Goal: Submit feedback/report problem: Submit feedback/report problem

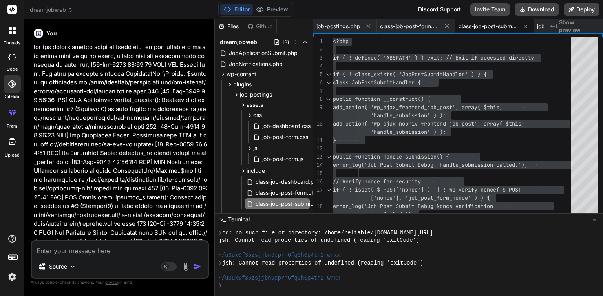
scroll to position [2257, 0]
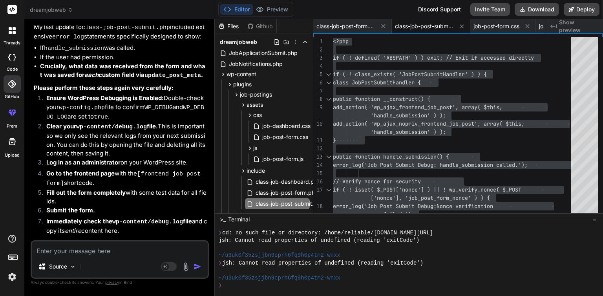
type textarea "x"
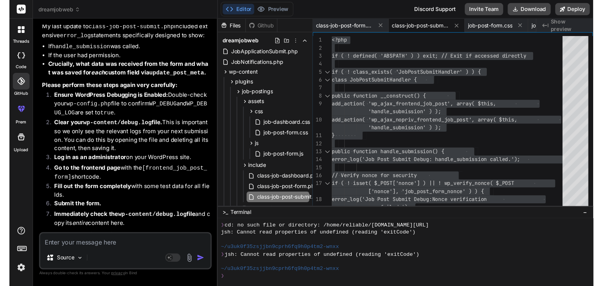
scroll to position [2260, 0]
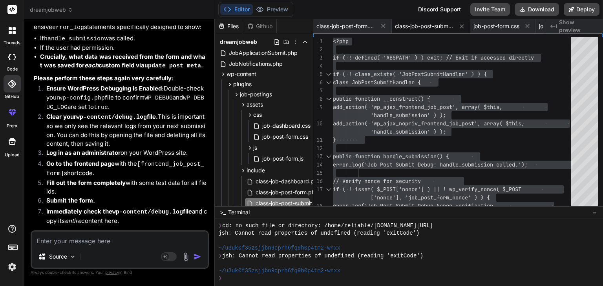
click at [64, 239] on textarea at bounding box center [120, 239] width 176 height 14
type textarea "h"
type textarea "x"
type textarea "he"
type textarea "x"
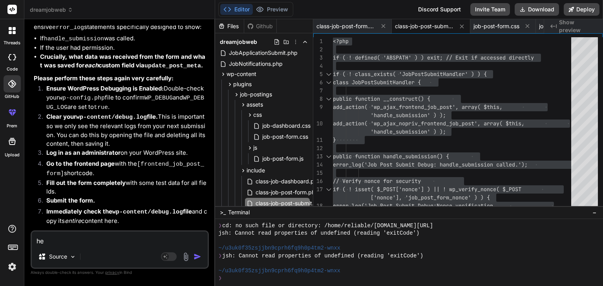
type textarea "her"
type textarea "x"
type textarea "here"
type textarea "x"
type textarea "here"
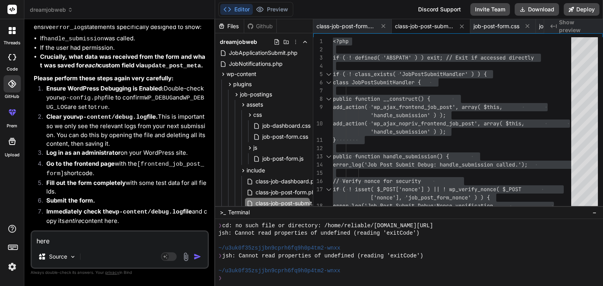
type textarea "x"
type textarea "here i"
type textarea "x"
type textarea "here is"
type textarea "x"
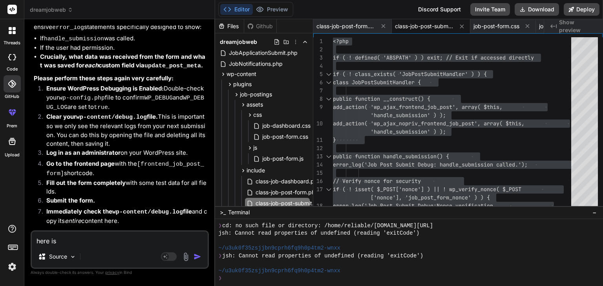
type textarea "here is"
type textarea "x"
type textarea "here is t"
type textarea "x"
type textarea "here is th"
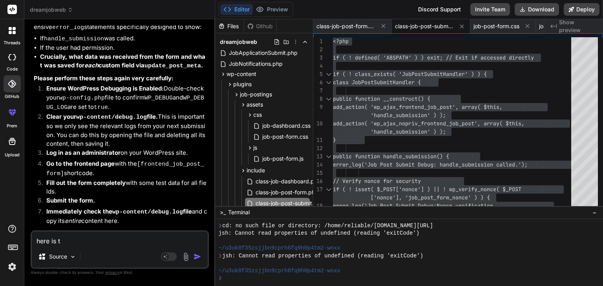
type textarea "x"
type textarea "here is the"
type textarea "x"
type textarea "here is the"
type textarea "x"
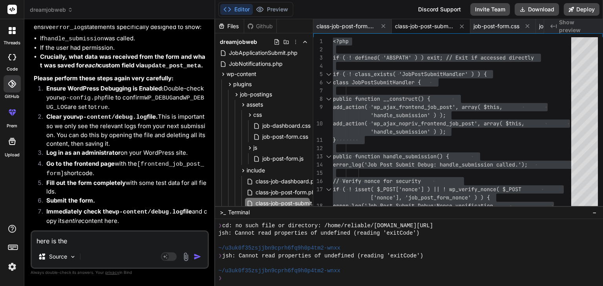
type textarea "here is the s"
type textarea "x"
type textarea "here is the so"
type textarea "x"
type textarea "here is the sou"
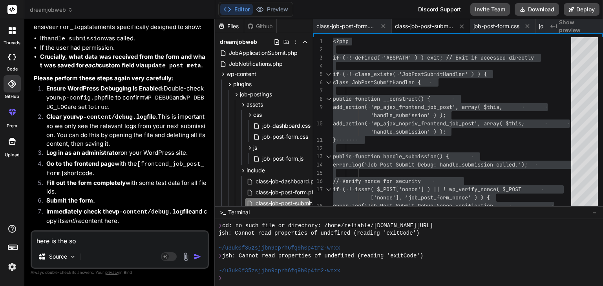
type textarea "x"
type textarea "here is the sour"
type textarea "x"
type textarea "here is the sourc"
type textarea "x"
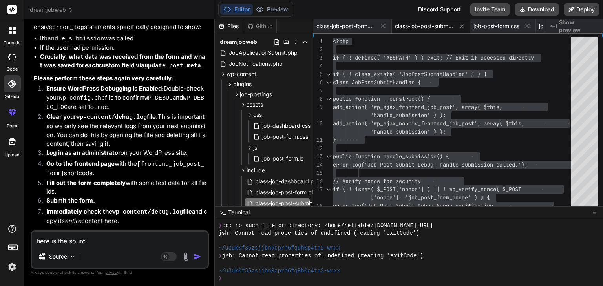
type textarea "here is the source"
type textarea "x"
type textarea "here is the source"
type textarea "x"
type textarea "here is the source f"
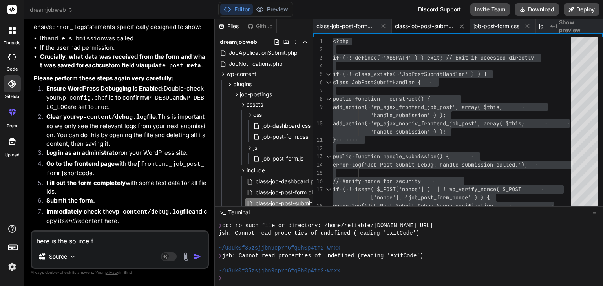
type textarea "x"
type textarea "here is the source fo"
type textarea "x"
type textarea "here is the source for"
type textarea "x"
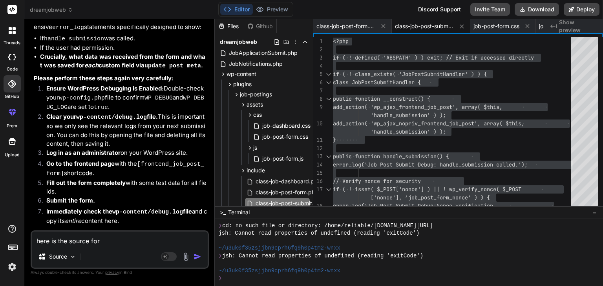
type textarea "here is the source for"
type textarea "x"
type textarea "here is the source for t"
type textarea "x"
type textarea "here is the source for th"
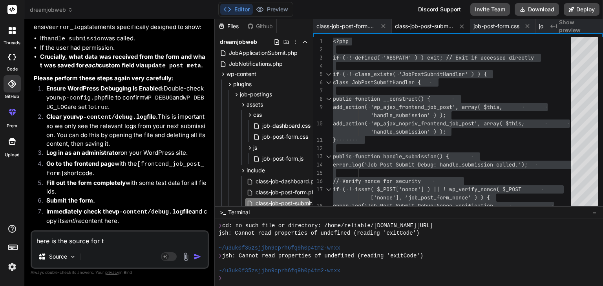
type textarea "x"
type textarea "here is the source for the"
type textarea "x"
type textarea "here is the source for the"
type textarea "x"
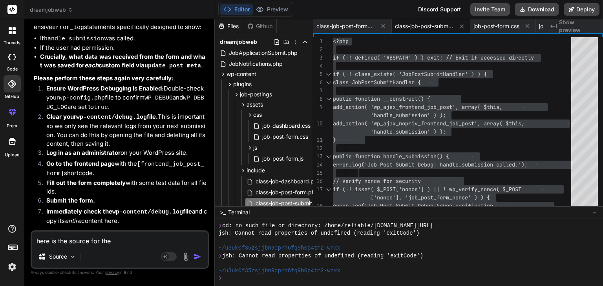
type textarea "here is the source for the e"
type textarea "x"
type textarea "here is the source for the ex"
type textarea "x"
type textarea "here is the source for the exi"
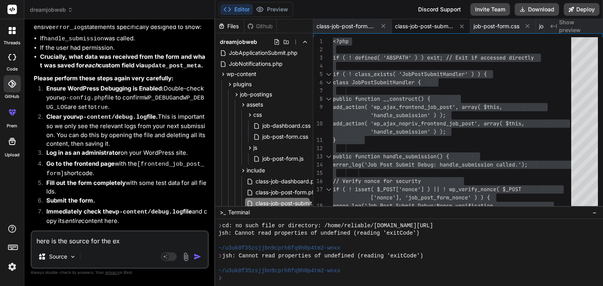
type textarea "x"
type textarea "here is the source for the exis"
type textarea "x"
type textarea "here is the source for the exist"
type textarea "x"
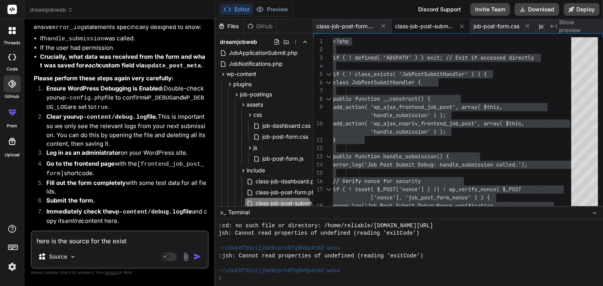
type textarea "here is the source for the existi"
type textarea "x"
type textarea "here is the source for the existin"
type textarea "x"
type textarea "here is the source for the existing"
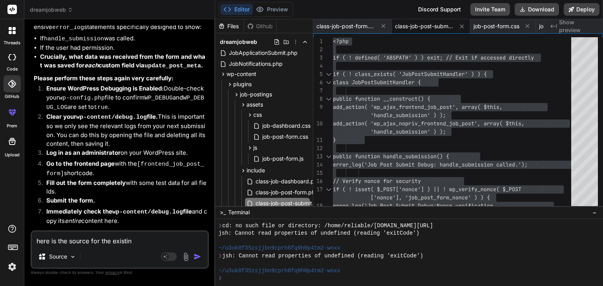
type textarea "x"
type textarea "here is the source for the existing"
type textarea "x"
type textarea "here is the source for the existing j"
type textarea "x"
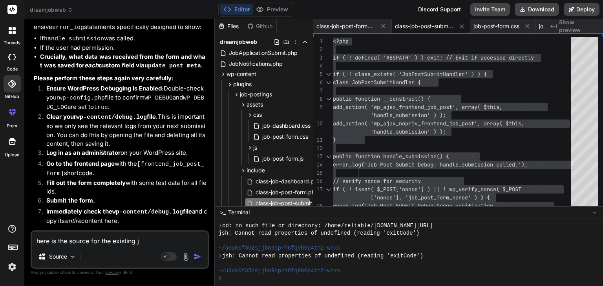
type textarea "here is the source for the existing jo"
type textarea "x"
type textarea "here is the source for the existing job"
type textarea "x"
type textarea "here is the source for the existing job"
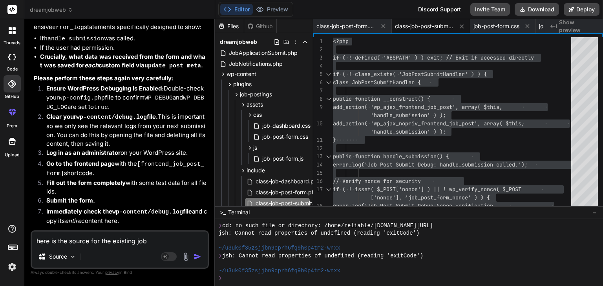
type textarea "x"
type textarea "here is the source for the existing job p"
type textarea "x"
type textarea "here is the source for the existing job po"
type textarea "x"
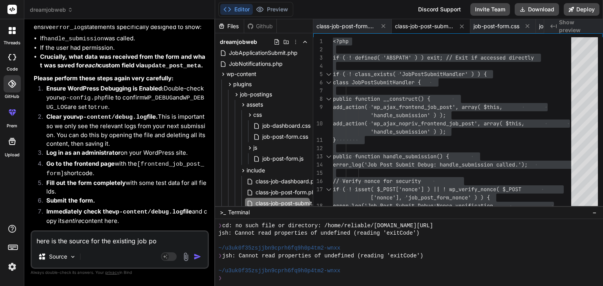
type textarea "here is the source for the existing job pos"
type textarea "x"
type textarea "here is the source for the existing job post"
type textarea "x"
type textarea "here is the source for the existing job posti"
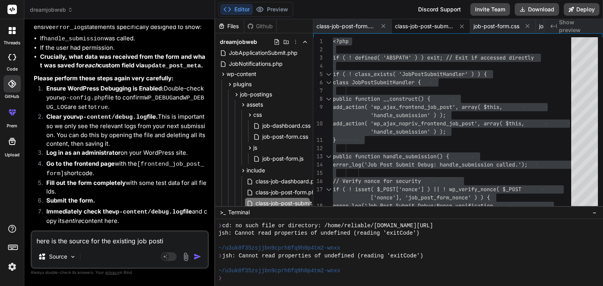
type textarea "x"
type textarea "here is the source for the existing job postin"
type textarea "x"
type textarea "here is the source for the existing job posting"
type textarea "x"
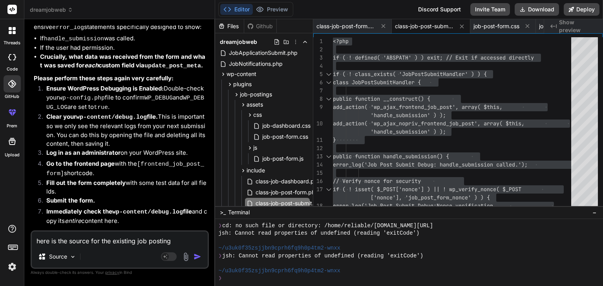
type textarea "here is the source for the existing job posting"
type textarea "x"
type textarea "here is the source for the existing job posting p"
type textarea "x"
type textarea "here is the source for the existing job posting pa"
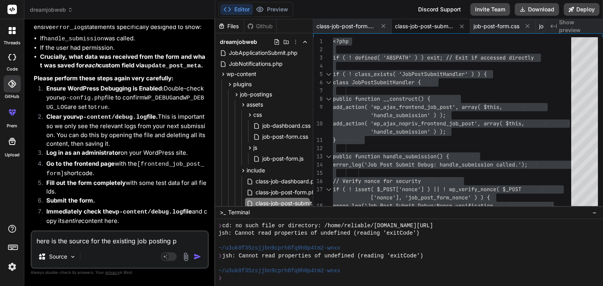
type textarea "x"
type textarea "here is the source for the existing job posting pag"
type textarea "x"
type textarea "here is the source for the existing job posting page"
type textarea "x"
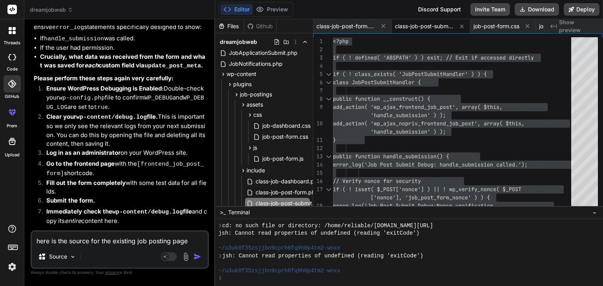
type textarea "here is the source for the existing job posting page,"
type textarea "x"
type textarea "here is the source for the existing job posting page,"
type textarea "x"
type textarea "here is the source for the existing job posting page,"
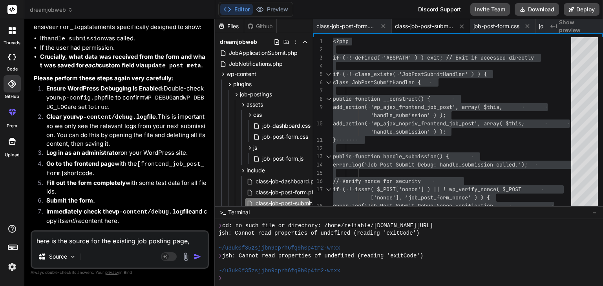
type textarea "x"
paste textarea "<!DOCTYPE html> <html class="wp-toolbar" lang="en-US"> <head> <meta http-equiv=…"
type textarea "here is the source for the existing job posting page, <!DOCTYPE html> <html cla…"
type textarea "x"
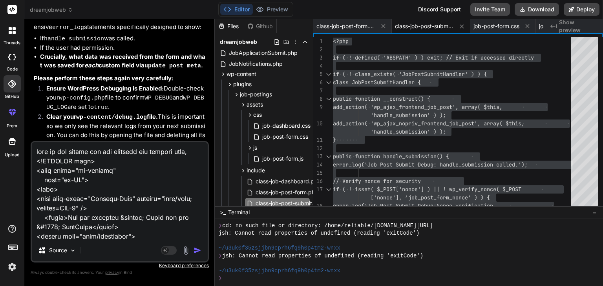
scroll to position [109289, 0]
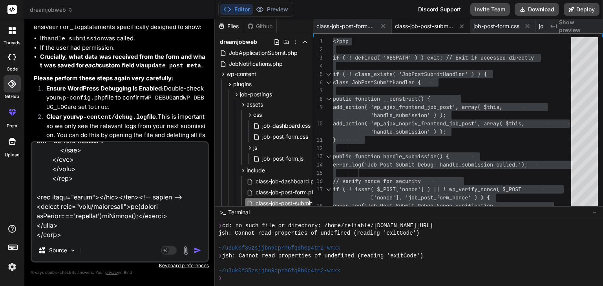
type textarea "here is the source for the existing job posting page, <!DOCTYPE html> <html cla…"
click at [197, 251] on img "button" at bounding box center [197, 251] width 8 height 8
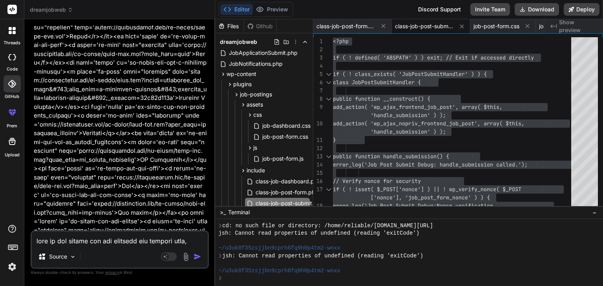
scroll to position [16201, 0]
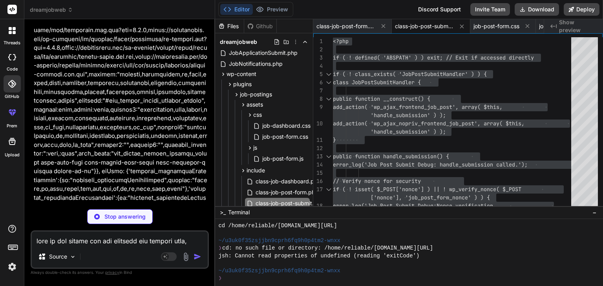
scroll to position [70908, 0]
type textarea "x"
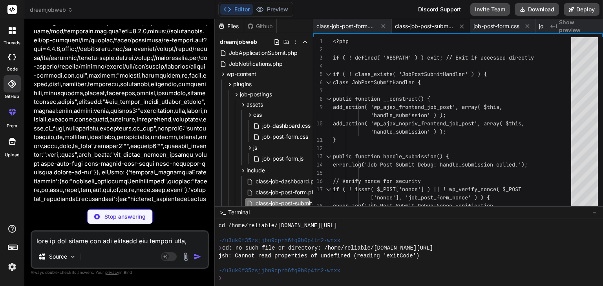
scroll to position [70907, 0]
type textarea "x"
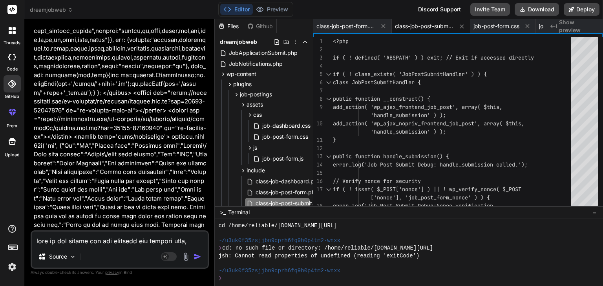
scroll to position [71279, 0]
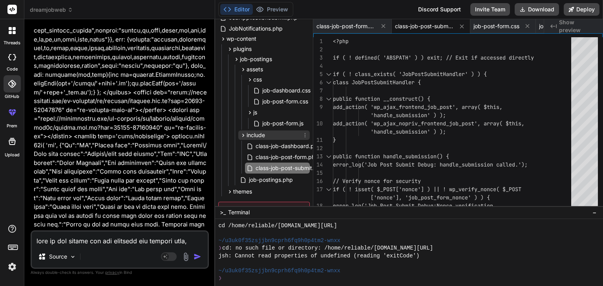
scroll to position [38, 0]
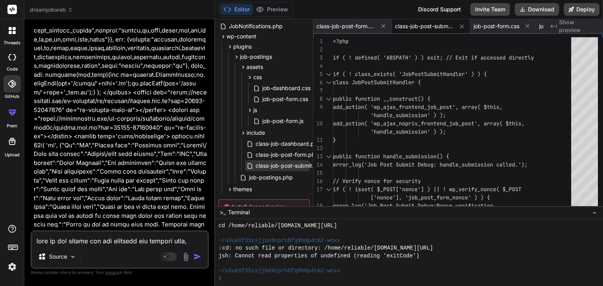
click at [271, 165] on span "class-job-post-submit.php" at bounding box center [290, 165] width 70 height 9
click at [299, 165] on span "class-job-post-submit.php" at bounding box center [290, 165] width 70 height 9
type textarea "<?php if ( ! defined( 'ABSPATH' ) ) exit; // Exit if accessed directly if ( ! c…"
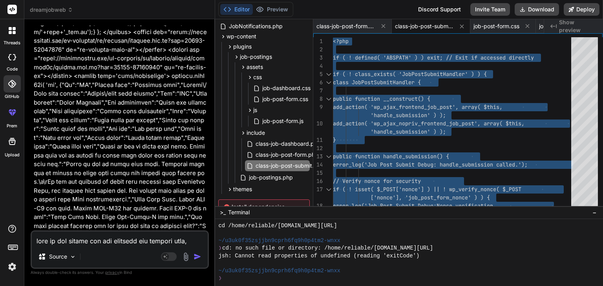
scroll to position [71340, 0]
click at [75, 240] on textarea at bounding box center [120, 239] width 176 height 14
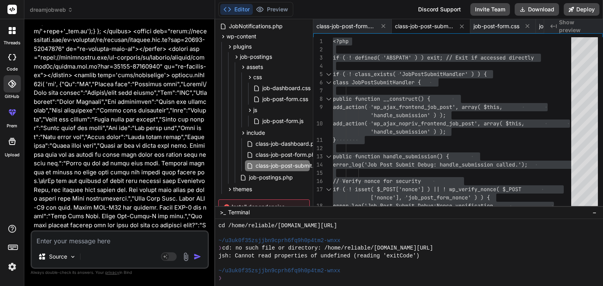
type textarea "i"
type textarea "x"
type textarea "i"
type textarea "x"
type textarea "i n"
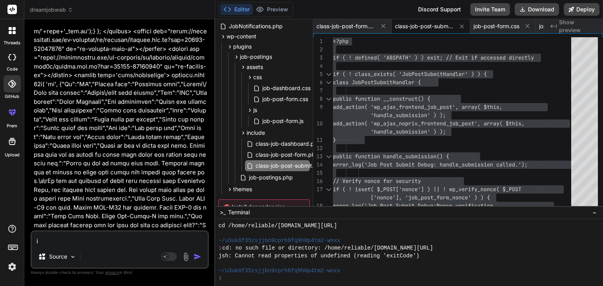
type textarea "x"
type textarea "i ne"
type textarea "x"
type textarea "i nee"
type textarea "x"
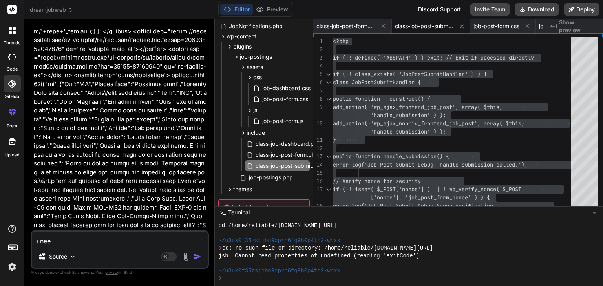
type textarea "i ne"
type textarea "x"
type textarea "i n"
type textarea "x"
type textarea "i"
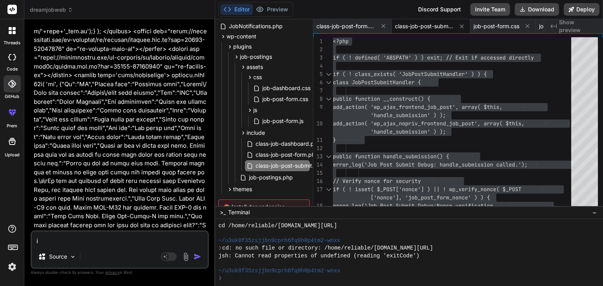
type textarea "x"
type textarea "i"
type textarea "x"
type textarea "i"
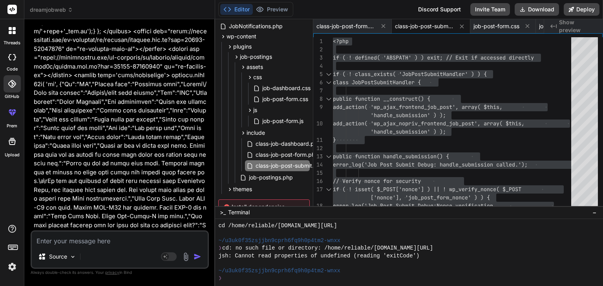
type textarea "x"
type textarea "i"
type textarea "x"
type textarea "i h"
type textarea "x"
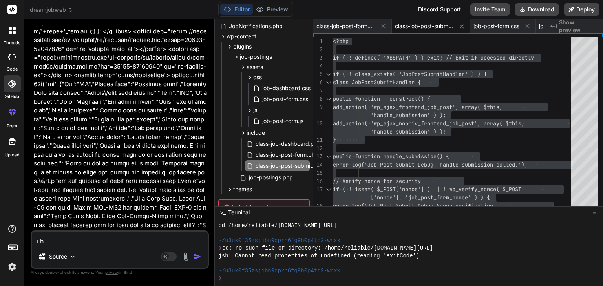
type textarea "i ha"
type textarea "x"
type textarea "i hav"
type textarea "x"
type textarea "i have"
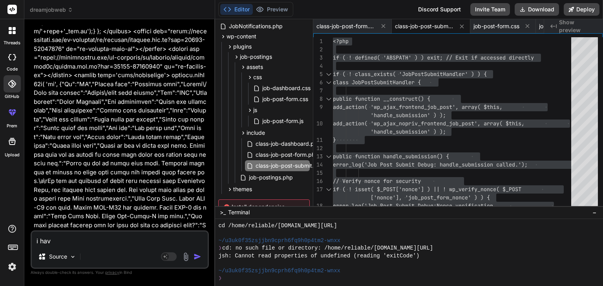
type textarea "x"
type textarea "i haven"
type textarea "x"
type textarea "i havent"
type textarea "x"
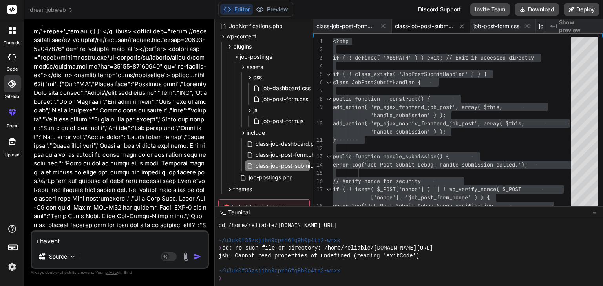
type textarea "i havent"
type textarea "x"
type textarea "i havent c"
type textarea "x"
type textarea "i havent ch"
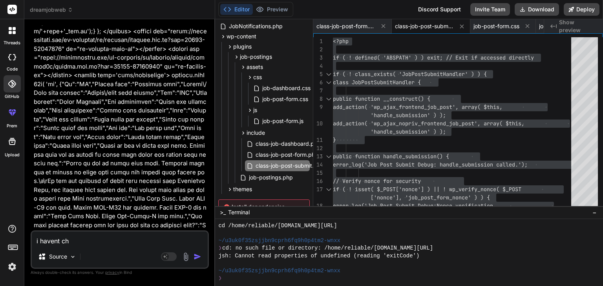
type textarea "x"
type textarea "i havent che"
type textarea "x"
type textarea "i havent chec"
type textarea "x"
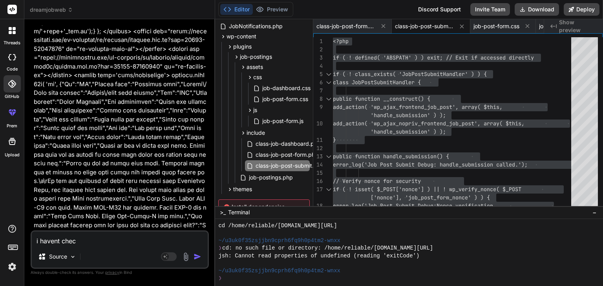
type textarea "i havent check"
type textarea "x"
type textarea "i havent check"
type textarea "x"
type textarea "i havent check y"
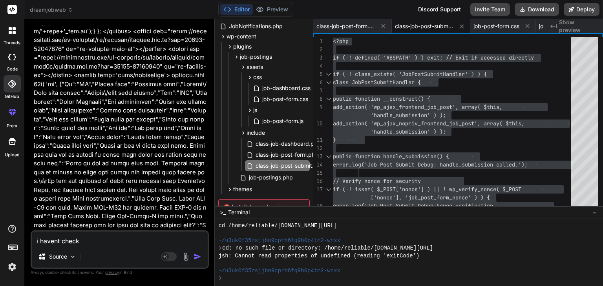
type textarea "x"
type textarea "i havent check ye"
type textarea "x"
type textarea "i havent check yet"
type textarea "x"
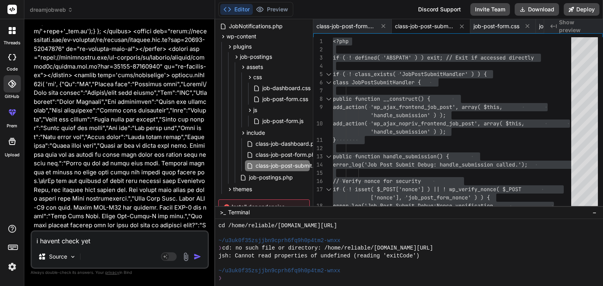
type textarea "i havent check yet"
type textarea "x"
type textarea "i havent check yet t"
type textarea "x"
type textarea "i havent check yet to"
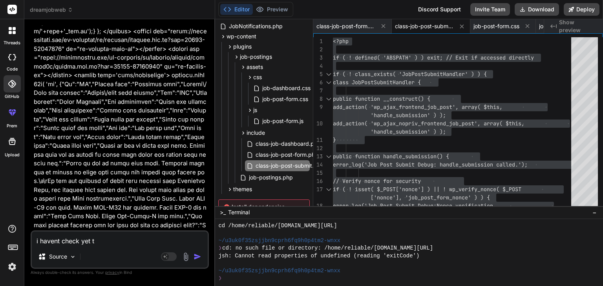
type textarea "x"
type textarea "i havent check yet to"
type textarea "x"
type textarea "i havent check yet to p"
type textarea "x"
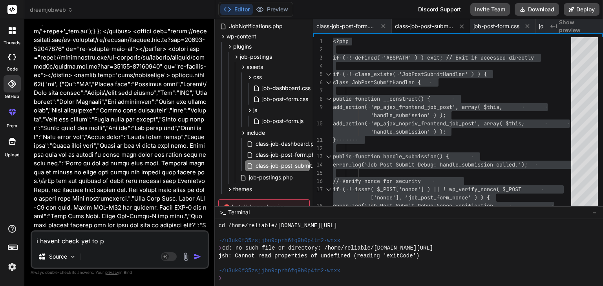
type textarea "i havent check yet to po"
type textarea "x"
type textarea "i havent check yet to pos"
type textarea "x"
type textarea "i havent check yet to post"
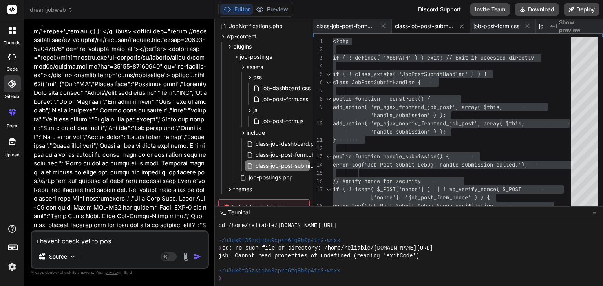
type textarea "x"
type textarea "i havent check yet to post"
type textarea "x"
type textarea "i havent check yet to post a"
type textarea "x"
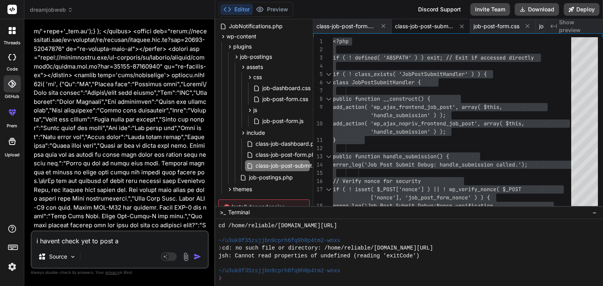
type textarea "i havent check yet to post a"
type textarea "x"
type textarea "i havent check yet to post a j"
type textarea "x"
type textarea "i havent check yet to post a jo"
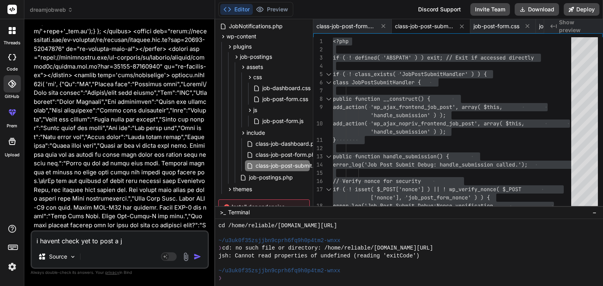
type textarea "x"
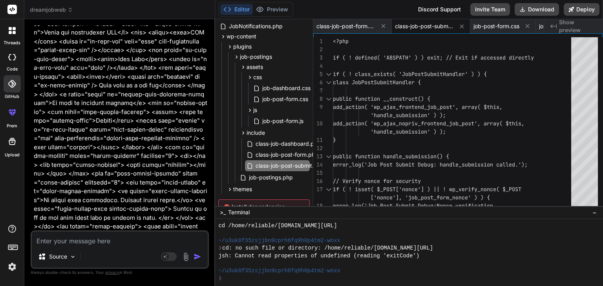
scroll to position [71858, 0]
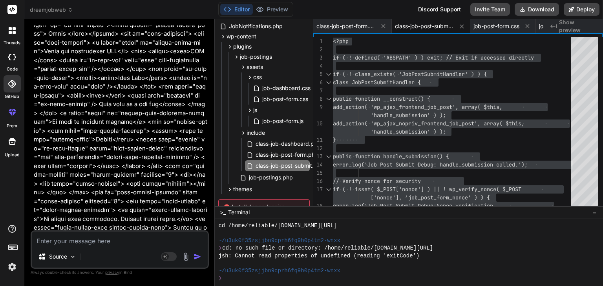
click at [62, 244] on textarea at bounding box center [120, 239] width 176 height 14
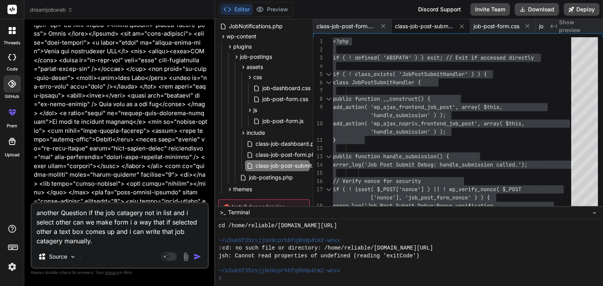
click at [196, 258] on img "button" at bounding box center [197, 257] width 8 height 8
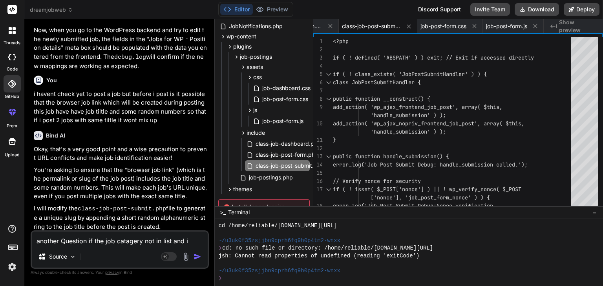
scroll to position [73207, 0]
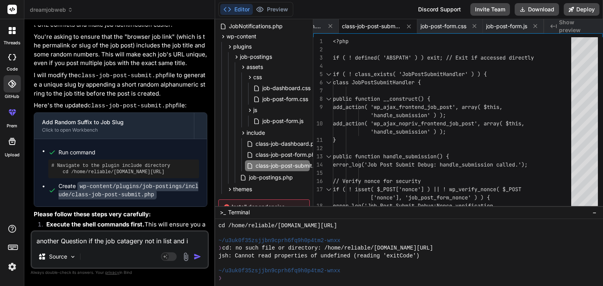
click at [63, 240] on textarea "another Question if the job catagery not in list and i select other can we make…" at bounding box center [120, 239] width 176 height 14
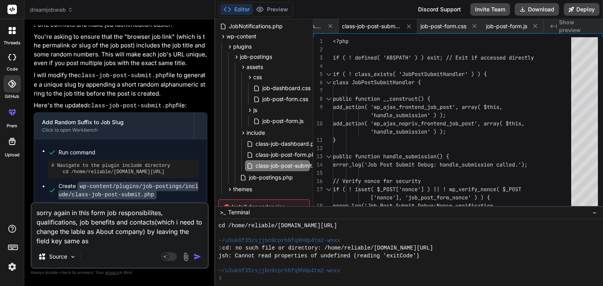
paste textarea "position_contacts"
click at [133, 244] on textarea "sorry again in this form job responsibilites, qualifications, job benefits and …" at bounding box center [120, 225] width 176 height 42
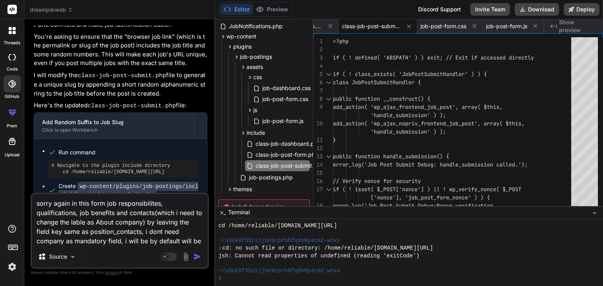
click at [197, 258] on img "button" at bounding box center [197, 257] width 8 height 8
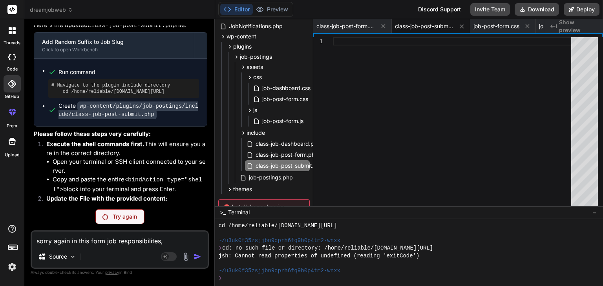
scroll to position [73296, 0]
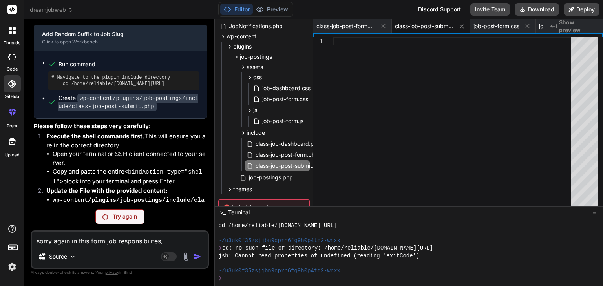
click at [119, 219] on p "Try again" at bounding box center [125, 217] width 24 height 8
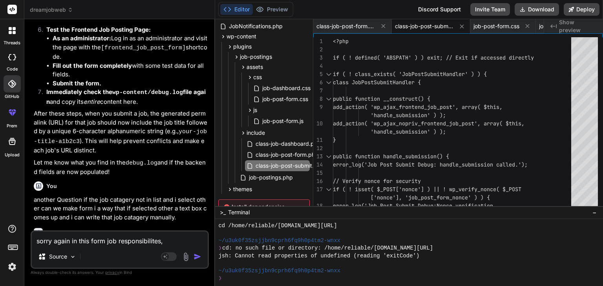
scroll to position [73597, 0]
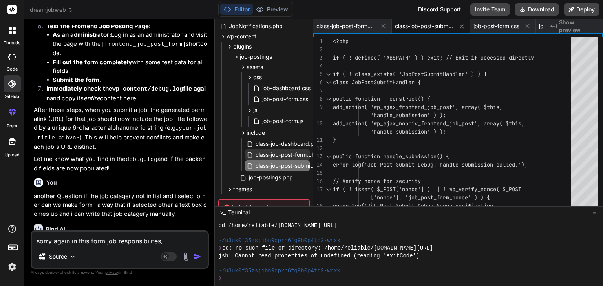
click at [284, 156] on span "class-job-post-form.php" at bounding box center [287, 154] width 64 height 9
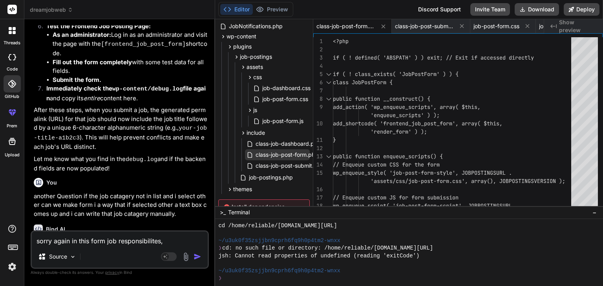
click at [283, 156] on span "class-job-post-form.php" at bounding box center [287, 154] width 64 height 9
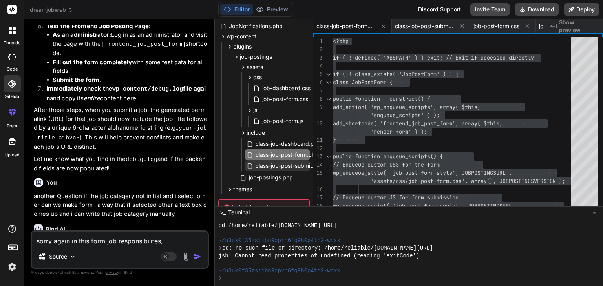
click at [298, 165] on span "class-job-post-submit.php" at bounding box center [290, 165] width 70 height 9
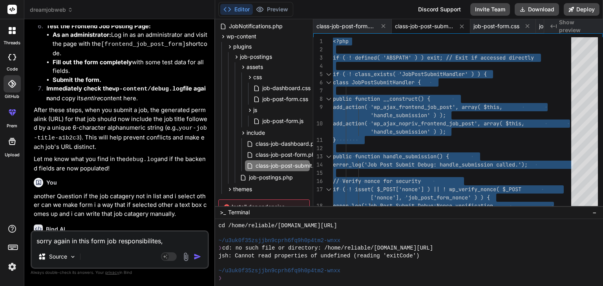
click at [83, 236] on textarea "sorry again in this form job responsibilites, qualifications, job benefits and …" at bounding box center [120, 239] width 176 height 14
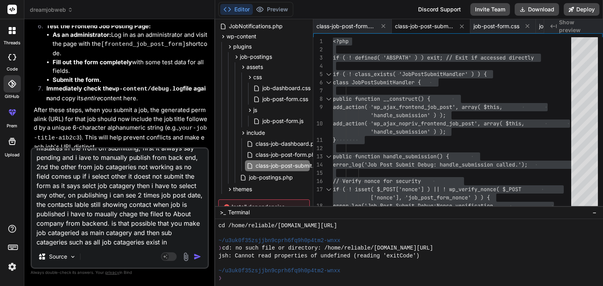
scroll to position [19, 0]
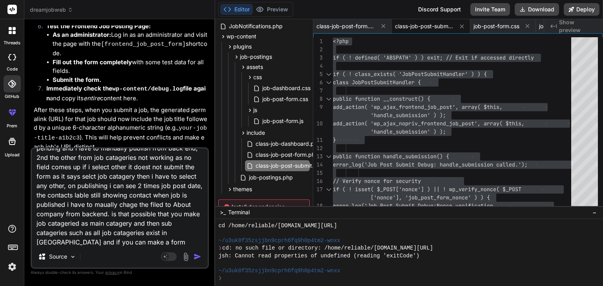
click at [47, 245] on textarea "mistakes in the from on submitting, first it always say pending and i iave to m…" at bounding box center [120, 197] width 176 height 97
click at [122, 244] on textarea "mistakes in the from on submitting, first it always say pending and i iave to m…" at bounding box center [120, 197] width 176 height 97
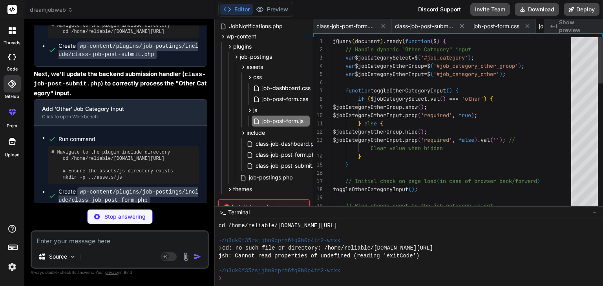
scroll to position [0, 118]
